Goal: Information Seeking & Learning: Learn about a topic

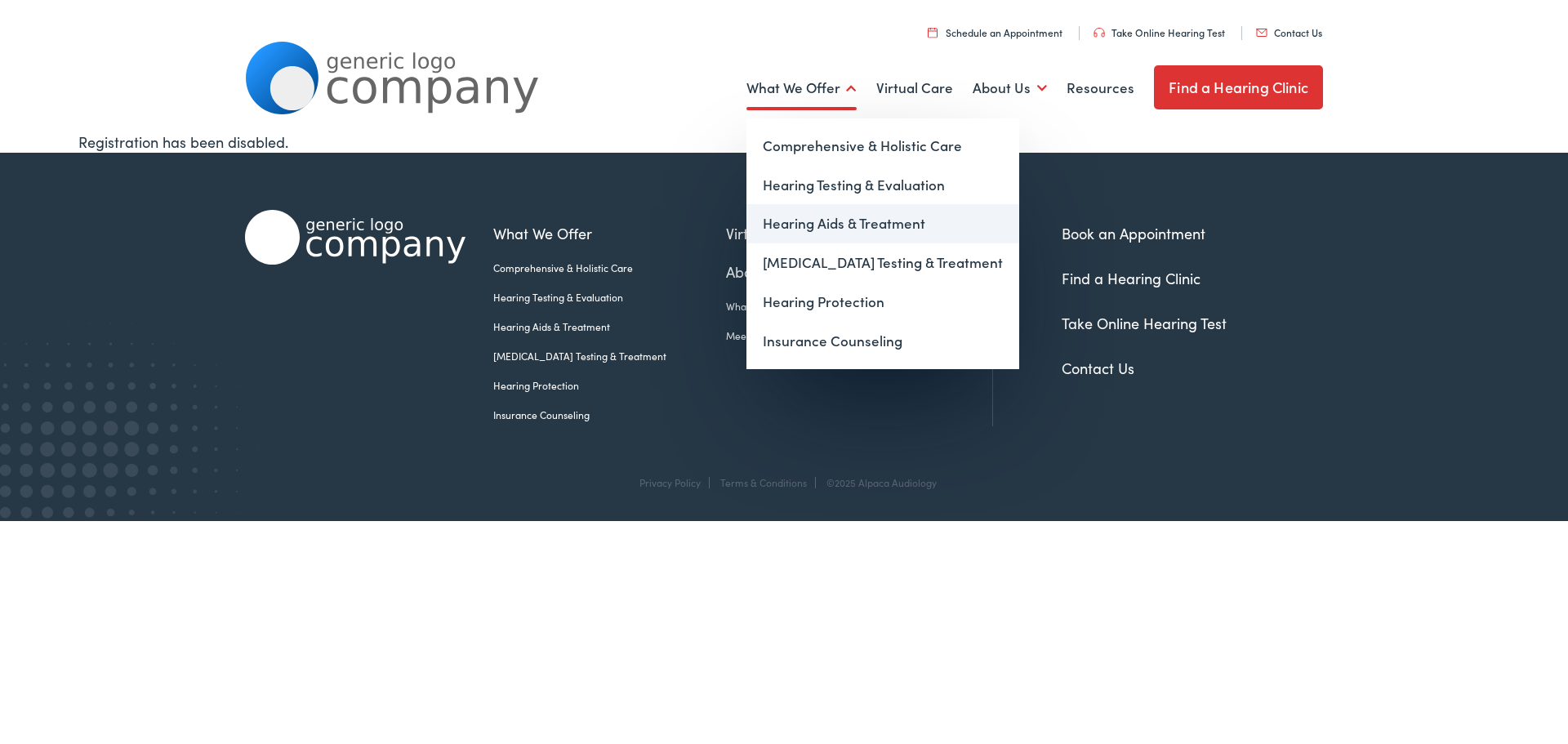
click at [886, 234] on link "Hearing Aids & Treatment" at bounding box center [883, 224] width 273 height 40
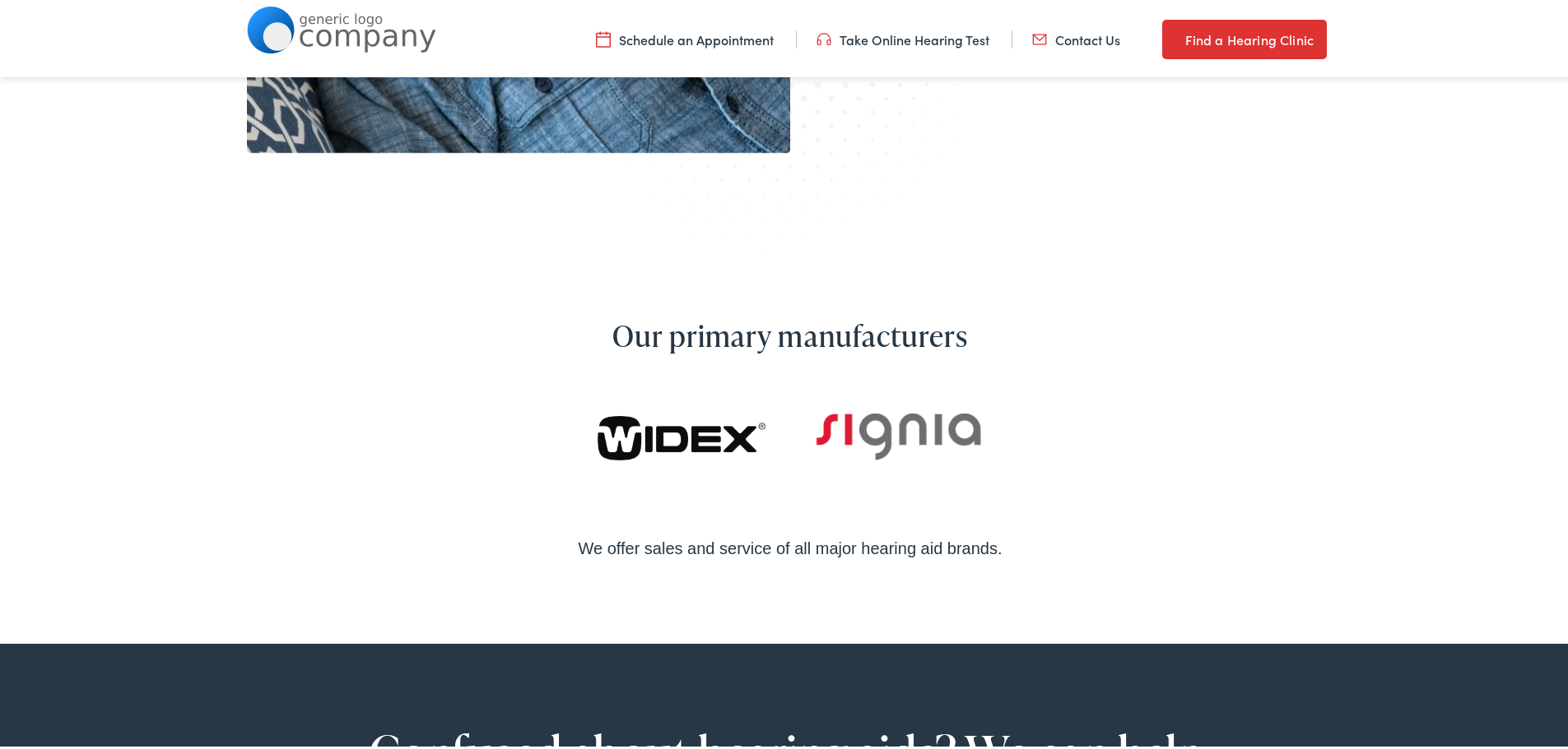
scroll to position [987, 0]
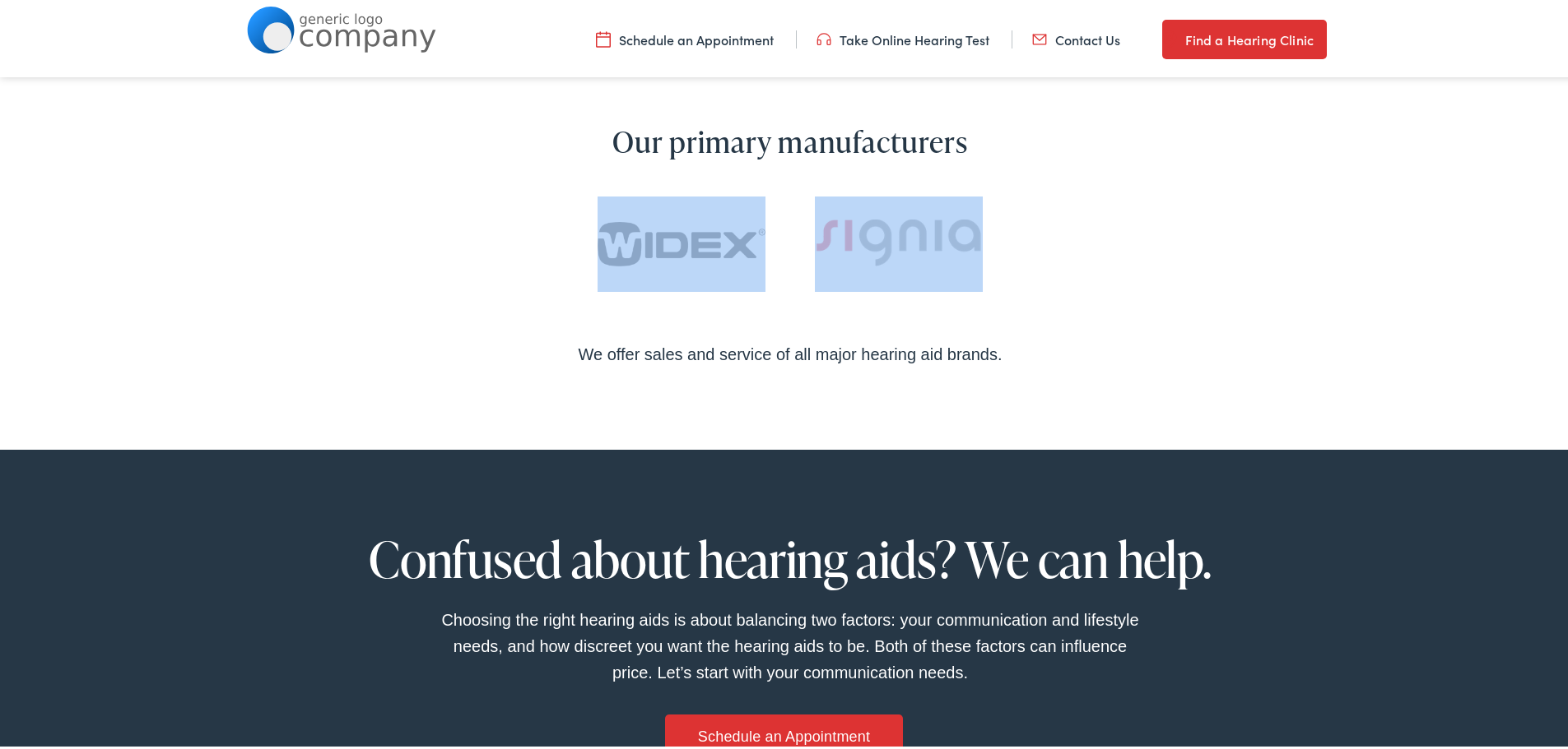
drag, startPoint x: 1042, startPoint y: 244, endPoint x: 929, endPoint y: 250, distance: 113.2
click at [473, 226] on ul at bounding box center [790, 265] width 955 height 144
click at [1242, 264] on ul at bounding box center [790, 265] width 955 height 144
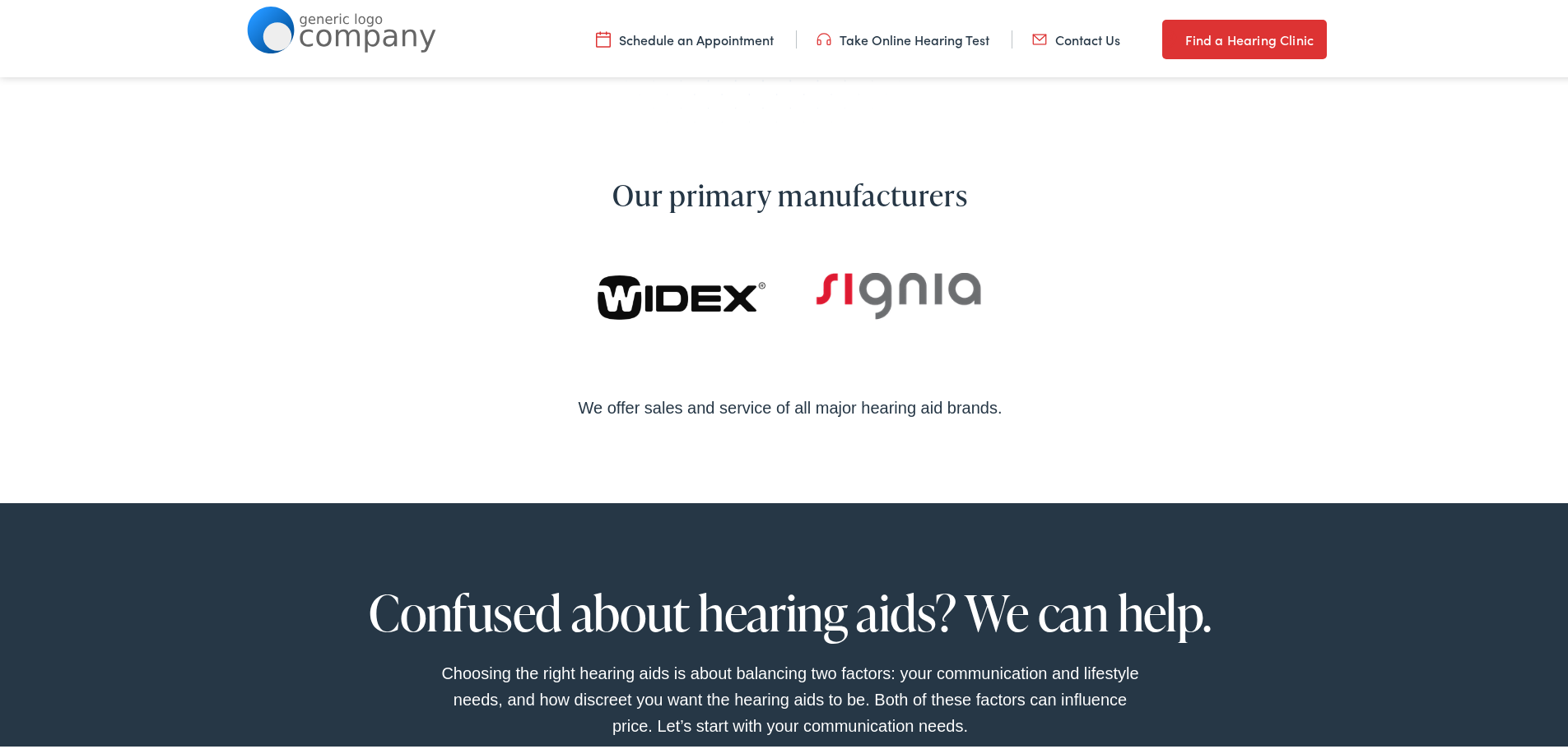
scroll to position [905, 0]
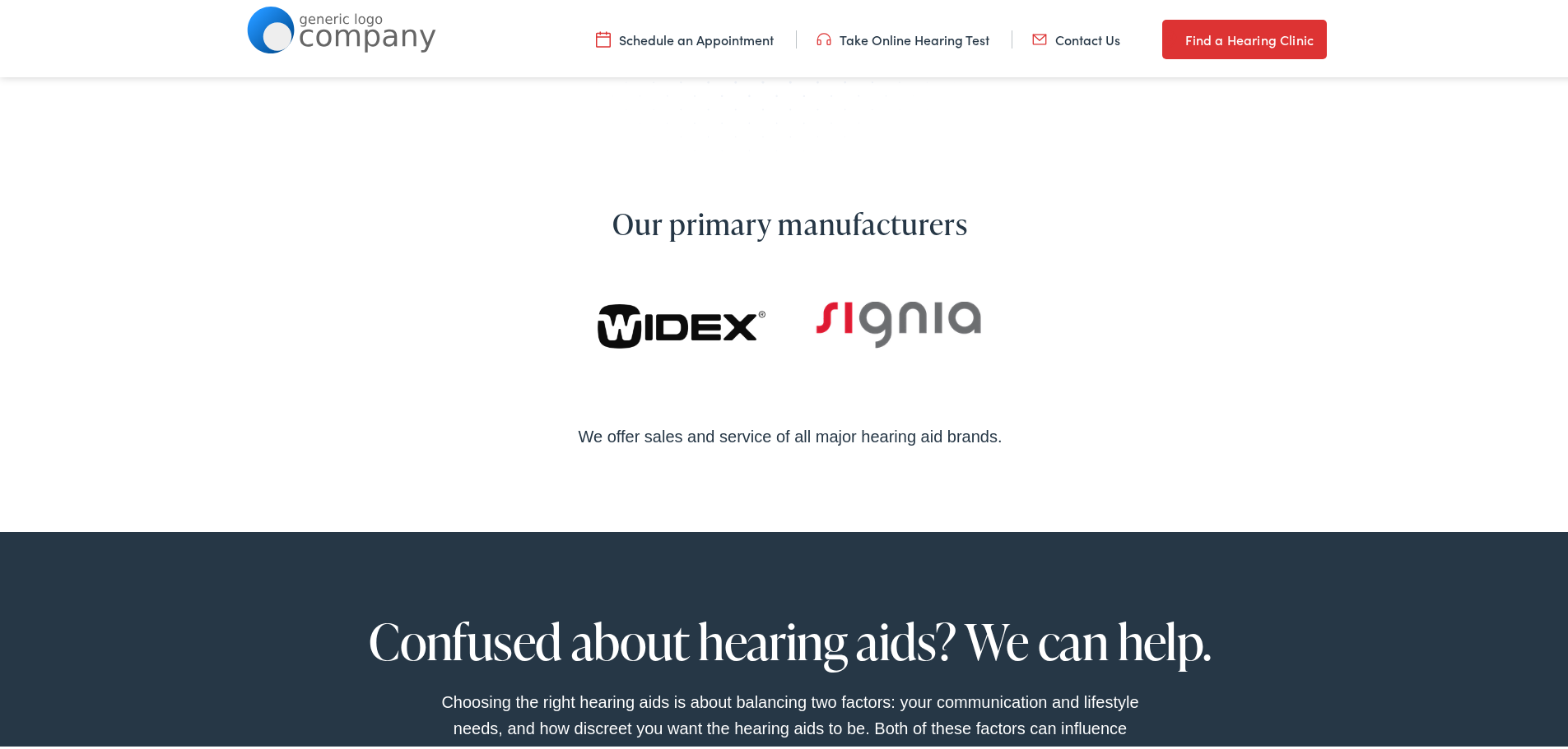
drag, startPoint x: 569, startPoint y: 437, endPoint x: 1014, endPoint y: 434, distance: 445.0
click at [990, 434] on div "We offer sales and service of all major hearing aid brands." at bounding box center [790, 433] width 955 height 27
click at [1019, 433] on div "We offer sales and service of all major hearing aid brands." at bounding box center [790, 433] width 955 height 27
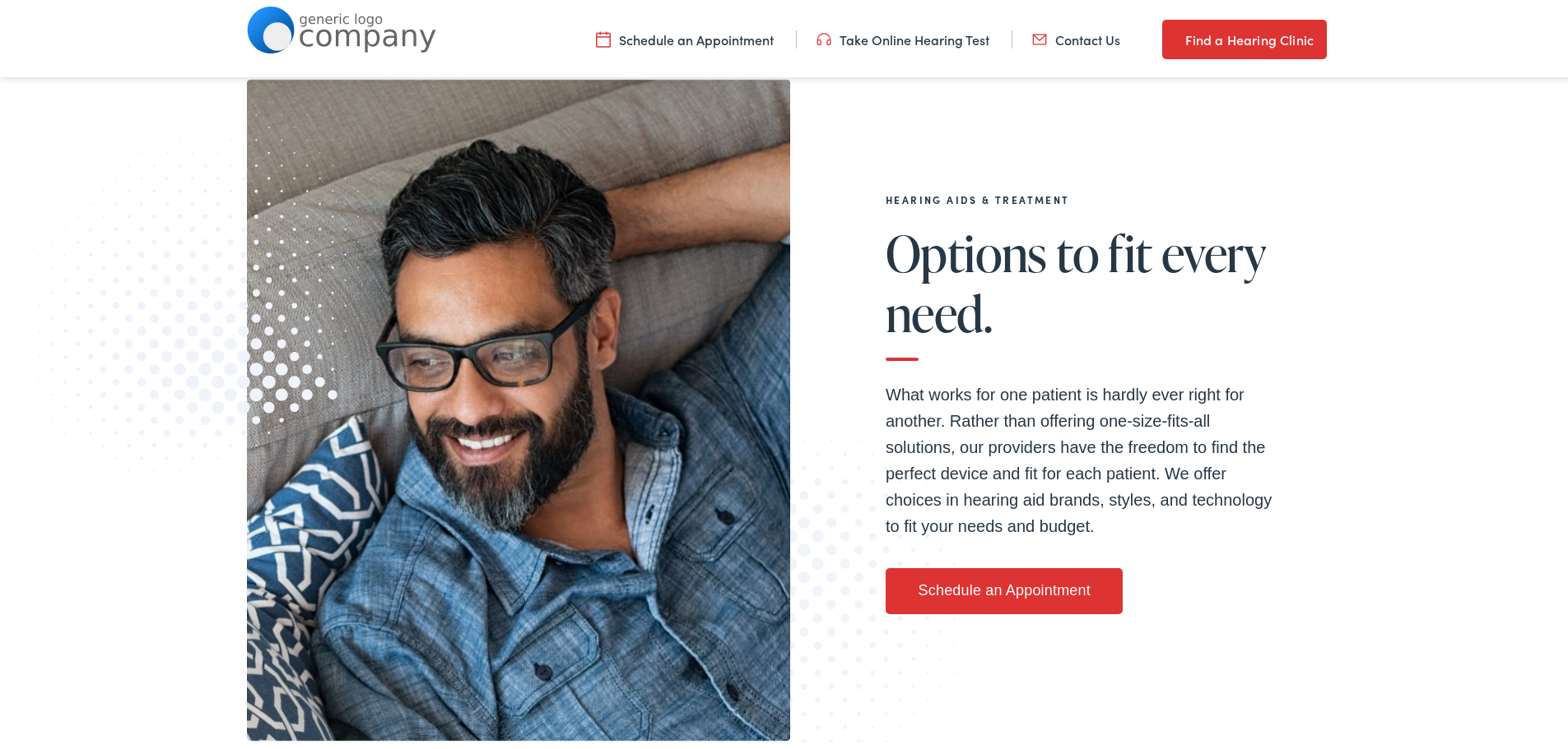
scroll to position [0, 0]
